Goal: Task Accomplishment & Management: Complete application form

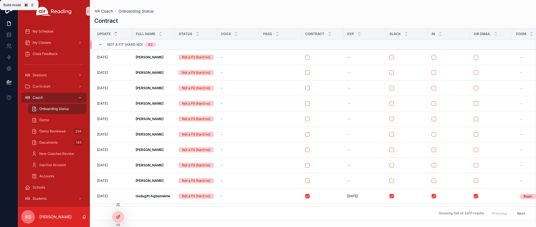
click at [119, 218] on icon at bounding box center [118, 217] width 3 height 3
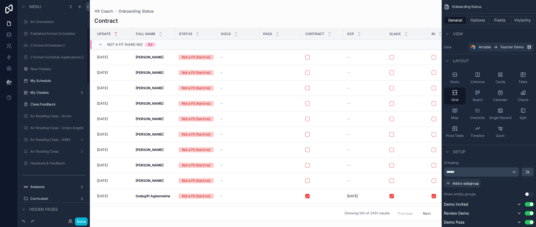
scroll to position [106, 0]
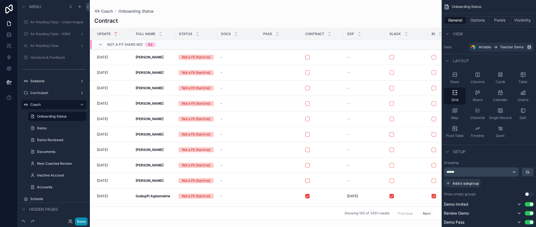
click at [83, 222] on button "Done" at bounding box center [81, 222] width 13 height 8
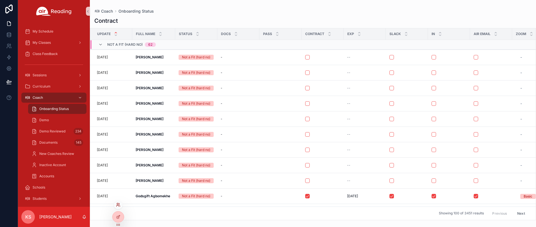
click at [119, 205] on icon at bounding box center [118, 205] width 4 height 4
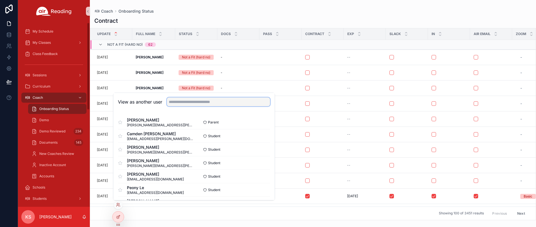
click at [227, 103] on input "text" at bounding box center [218, 102] width 103 height 9
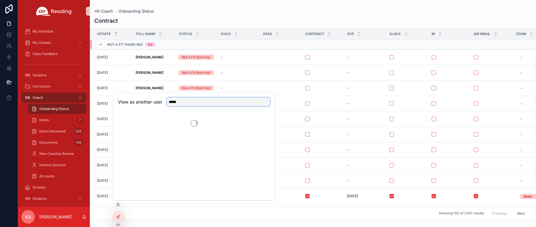
type input "*****"
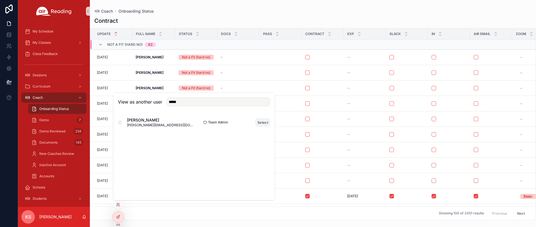
click at [270, 122] on button "Select" at bounding box center [263, 123] width 15 height 8
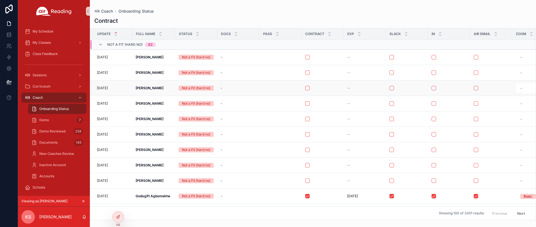
scroll to position [6, 0]
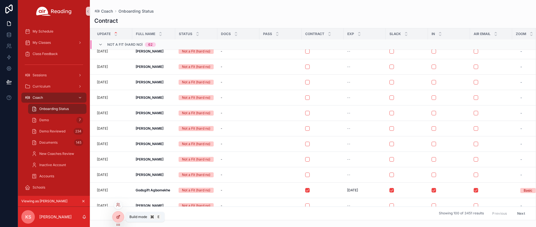
click at [119, 216] on icon at bounding box center [119, 217] width 2 height 2
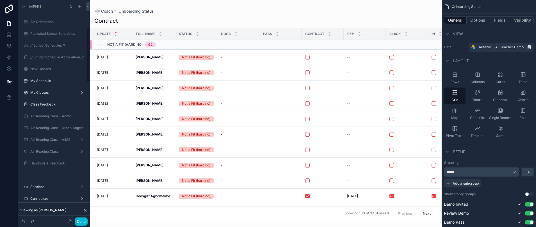
scroll to position [106, 0]
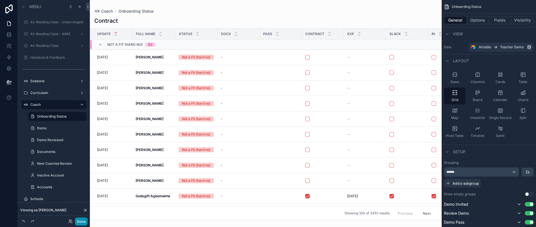
click at [86, 219] on button "Done" at bounding box center [81, 222] width 13 height 8
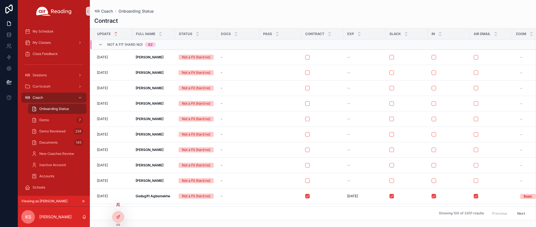
click at [119, 207] on icon at bounding box center [118, 206] width 2 height 1
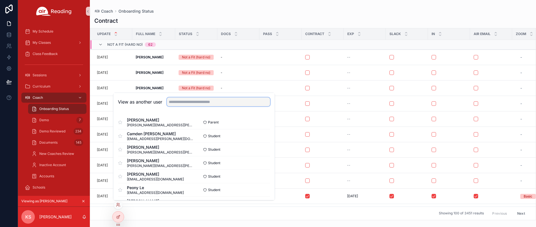
click at [178, 100] on input "text" at bounding box center [218, 102] width 103 height 9
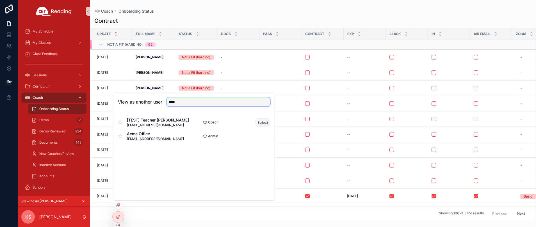
type input "****"
click at [264, 123] on button "Select" at bounding box center [263, 123] width 15 height 8
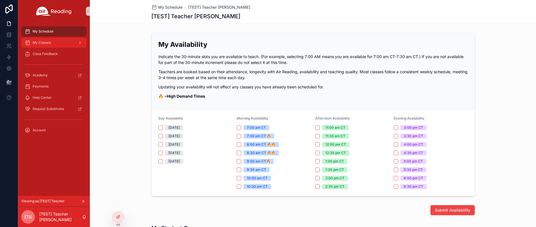
click at [51, 46] on div "My Classes" at bounding box center [54, 42] width 58 height 9
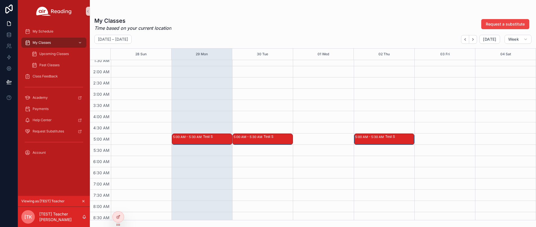
scroll to position [39, 0]
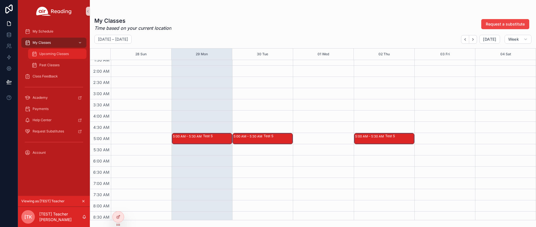
click at [65, 55] on span "Upcoming Classes" at bounding box center [54, 54] width 30 height 4
